Goal: Information Seeking & Learning: Learn about a topic

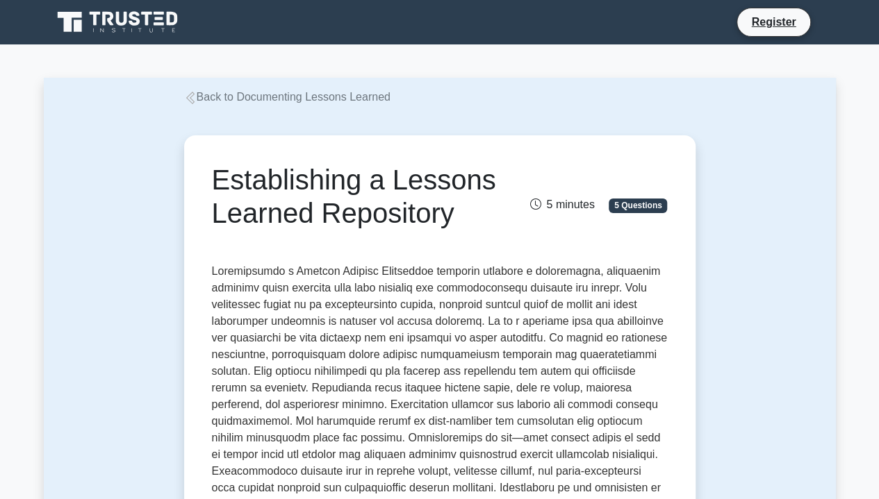
click at [458, 362] on p at bounding box center [440, 463] width 456 height 400
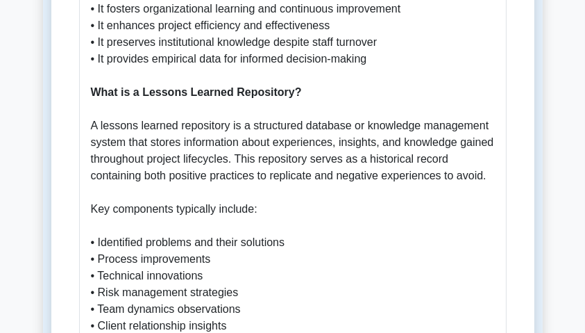
scroll to position [879, 0]
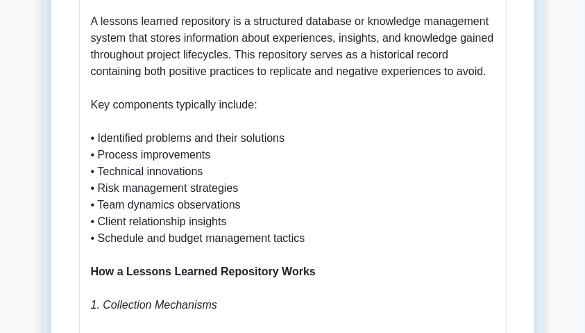
scroll to position [1018, 0]
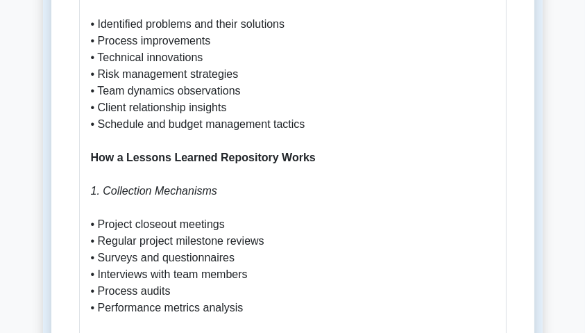
scroll to position [1157, 0]
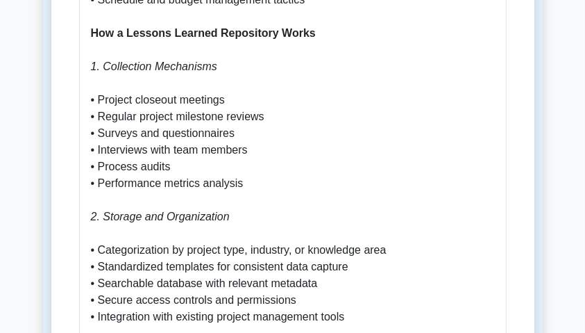
scroll to position [1250, 0]
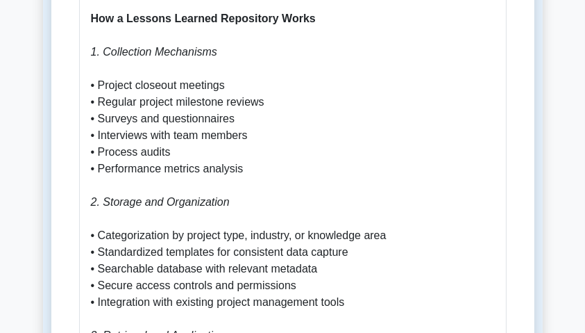
drag, startPoint x: 313, startPoint y: 141, endPoint x: 322, endPoint y: 147, distance: 10.6
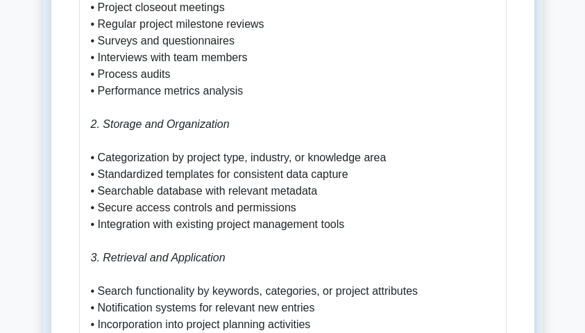
scroll to position [1342, 0]
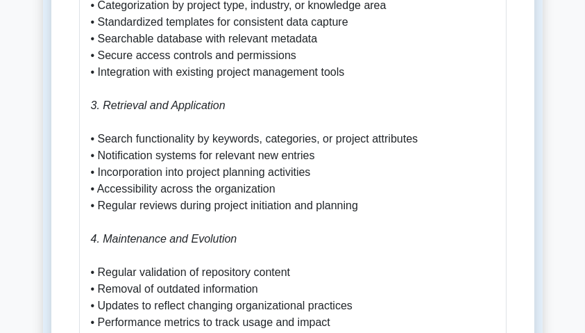
scroll to position [1481, 0]
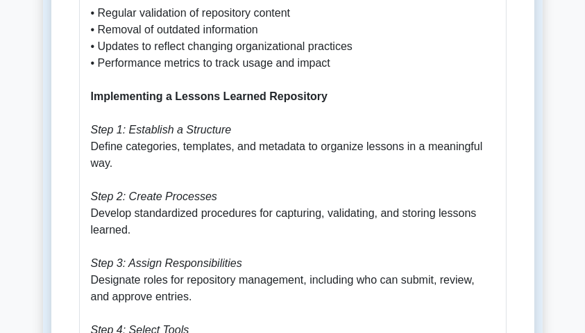
scroll to position [1759, 0]
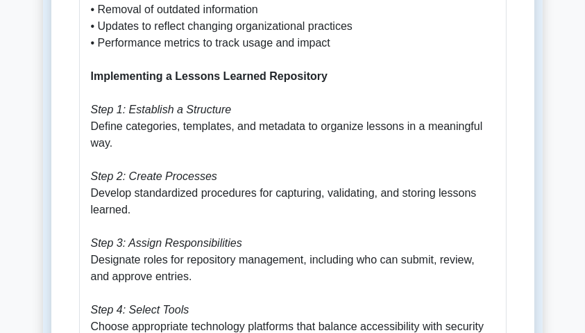
click at [331, 190] on p "Why Establishing a Lessons Learned Repository is Important A lessons learned re…" at bounding box center [293, 234] width 404 height 2467
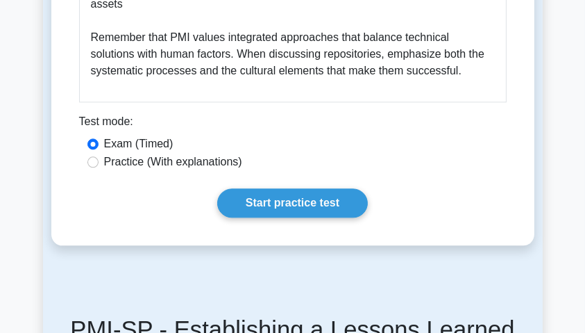
scroll to position [3195, 0]
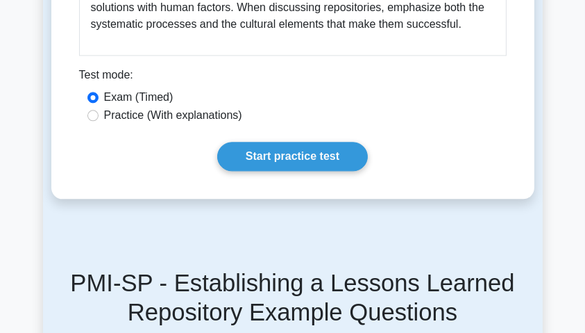
click at [331, 67] on div "Test mode:" at bounding box center [293, 78] width 428 height 22
